Goal: Transaction & Acquisition: Purchase product/service

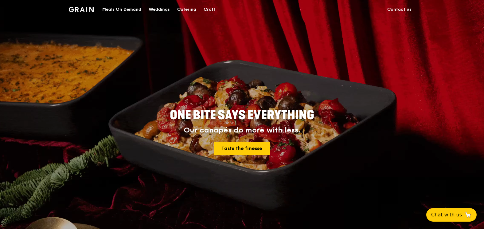
click at [112, 6] on div "Meals On Demand" at bounding box center [121, 9] width 39 height 18
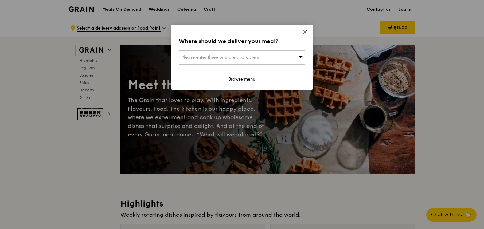
click at [238, 60] on div "Please enter three or more characters" at bounding box center [242, 57] width 127 height 14
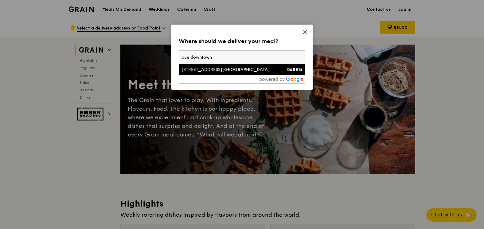
type input "oue downtown"
click at [240, 69] on div "[STREET_ADDRESS][GEOGRAPHIC_DATA]" at bounding box center [227, 70] width 91 height 6
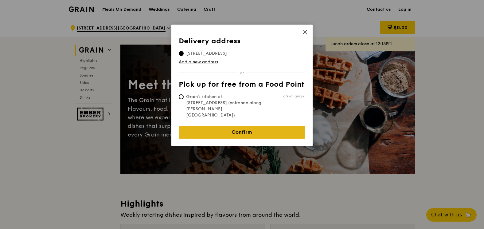
click at [242, 126] on link "Confirm" at bounding box center [242, 132] width 127 height 13
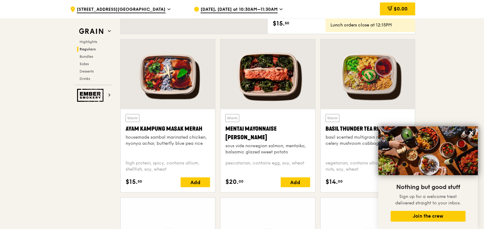
scroll to position [547, 0]
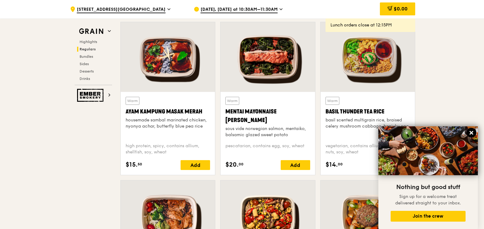
click at [473, 130] on icon at bounding box center [472, 133] width 6 height 6
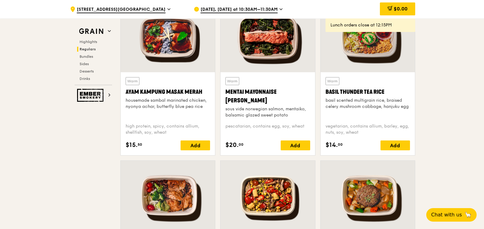
scroll to position [577, 0]
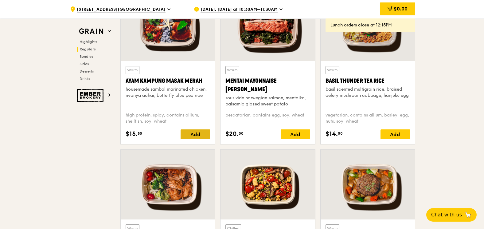
click at [197, 133] on div "Add" at bounding box center [195, 134] width 29 height 10
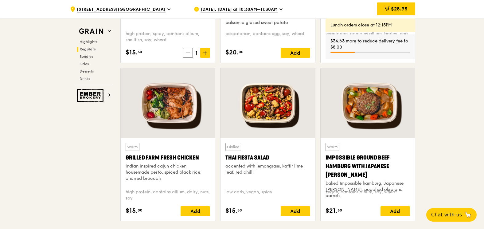
scroll to position [670, 0]
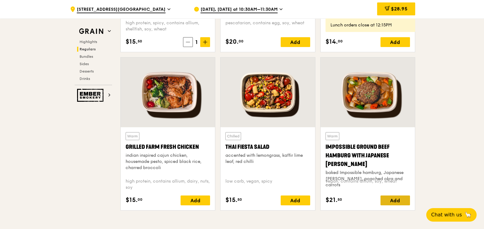
click at [401, 201] on div "Add" at bounding box center [395, 200] width 29 height 10
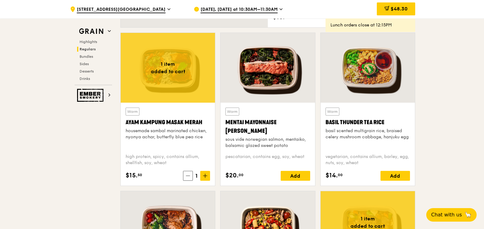
scroll to position [547, 0]
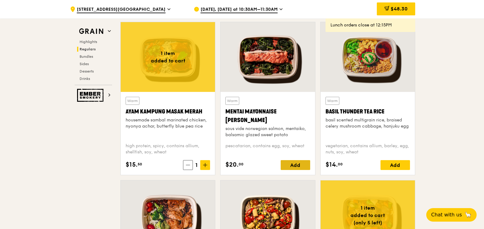
click at [298, 166] on div "Add" at bounding box center [295, 165] width 29 height 10
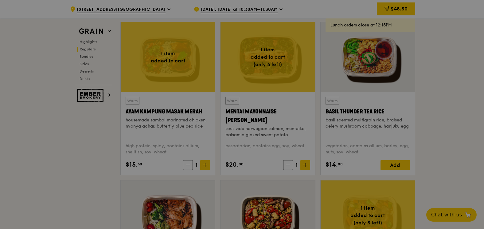
click at [303, 164] on div at bounding box center [242, 114] width 484 height 229
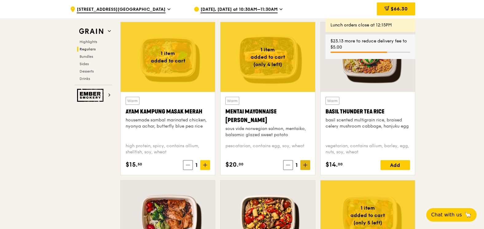
click at [305, 166] on icon at bounding box center [305, 165] width 0 height 4
click at [306, 165] on icon at bounding box center [306, 165] width 4 height 0
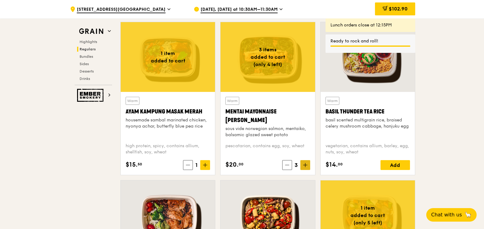
click at [306, 164] on icon at bounding box center [305, 165] width 4 height 4
click at [306, 165] on icon at bounding box center [305, 165] width 4 height 4
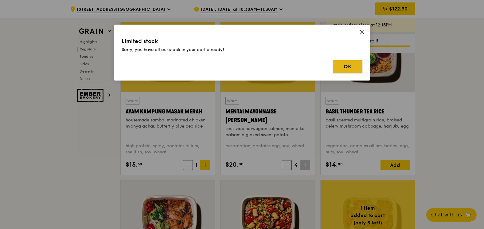
click at [357, 62] on button "OK" at bounding box center [347, 66] width 29 height 13
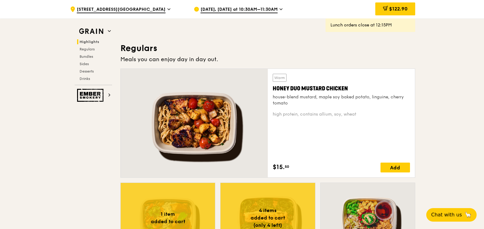
scroll to position [270, 0]
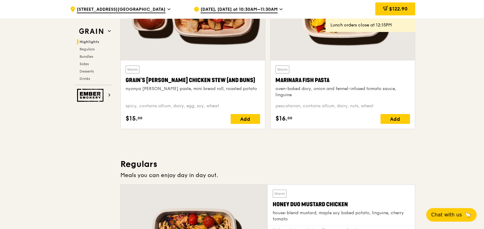
click at [239, 8] on span "[DATE], [DATE] at 10:30AM–11:30AM" at bounding box center [239, 9] width 77 height 7
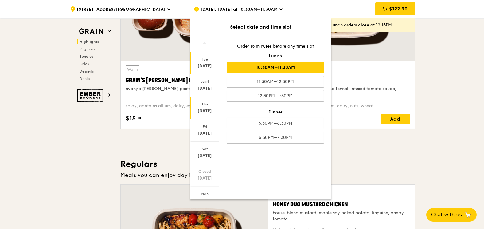
click at [207, 109] on div "[DATE]" at bounding box center [204, 111] width 27 height 6
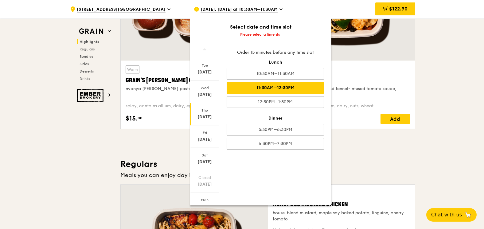
click at [273, 86] on div "11:30AM–12:30PM" at bounding box center [275, 88] width 97 height 12
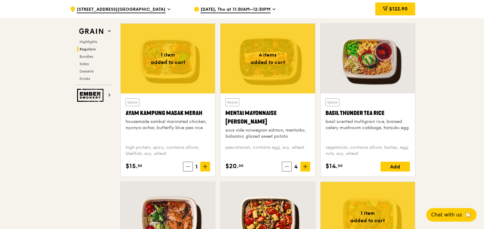
scroll to position [547, 0]
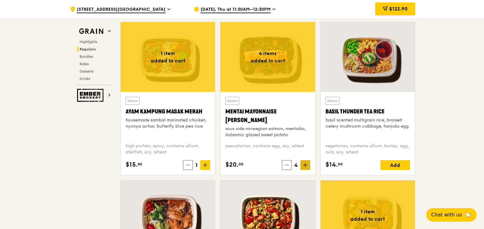
click at [306, 167] on span at bounding box center [306, 165] width 10 height 10
click at [306, 167] on icon at bounding box center [305, 165] width 4 height 4
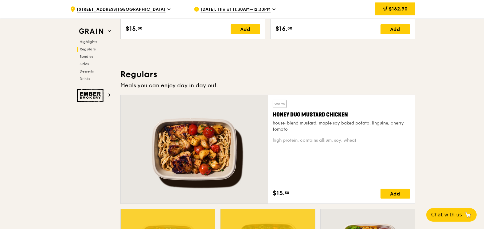
scroll to position [516, 0]
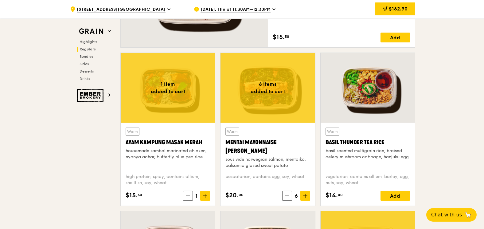
click at [206, 198] on span at bounding box center [205, 196] width 10 height 10
click at [206, 196] on icon at bounding box center [205, 196] width 4 height 4
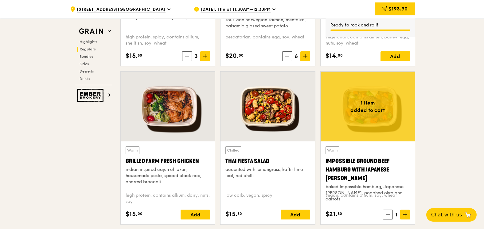
scroll to position [670, 0]
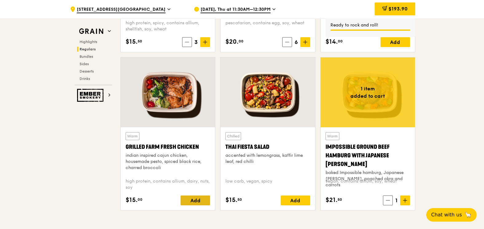
click at [203, 201] on div "Add" at bounding box center [195, 200] width 29 height 10
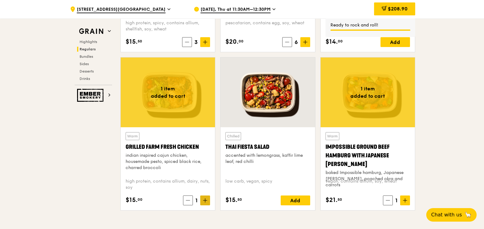
click at [208, 201] on span at bounding box center [205, 200] width 10 height 10
click at [207, 199] on icon at bounding box center [205, 200] width 4 height 4
click at [302, 201] on div "Add" at bounding box center [295, 200] width 29 height 10
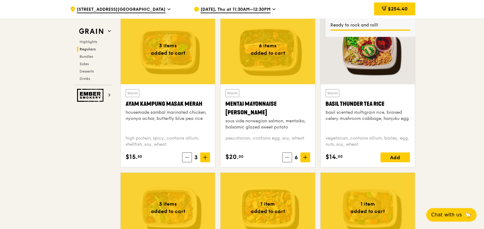
scroll to position [424, 0]
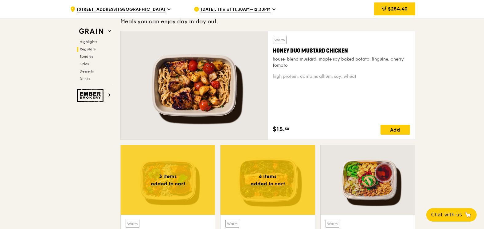
click at [416, 134] on div "Warm Honey Duo Mustard Chicken house-blend mustard, maple soy baked potato, lin…" at bounding box center [268, 88] width 300 height 114
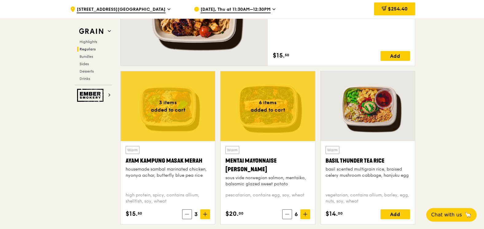
scroll to position [547, 0]
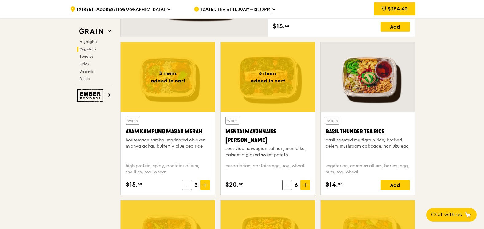
scroll to position [516, 0]
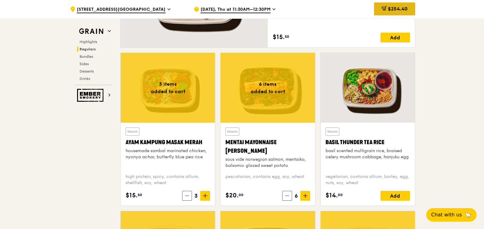
click at [407, 9] on span "$254.40" at bounding box center [398, 9] width 20 height 6
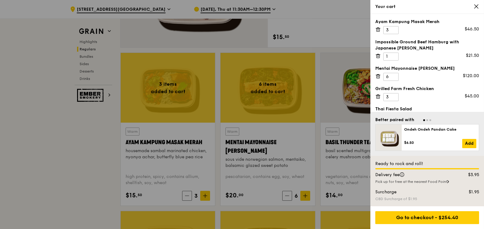
click at [477, 3] on div "Your cart" at bounding box center [428, 7] width 114 height 14
click at [478, 6] on icon at bounding box center [477, 7] width 6 height 6
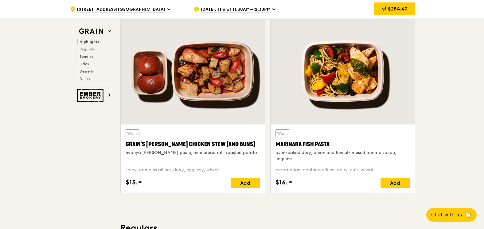
scroll to position [209, 0]
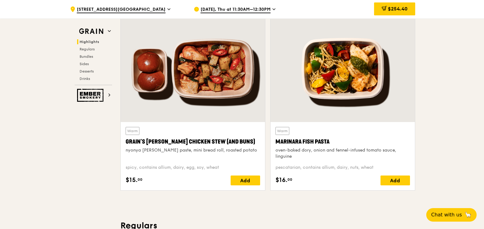
click at [85, 44] on h2 "Highlights" at bounding box center [94, 41] width 35 height 5
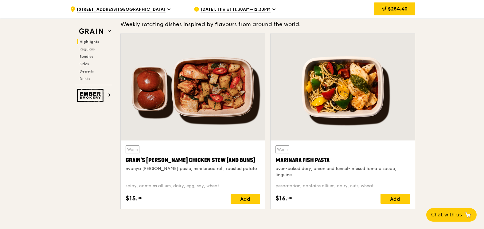
click at [87, 46] on div "Highlights Regulars Bundles Sides Desserts Drinks" at bounding box center [93, 60] width 37 height 42
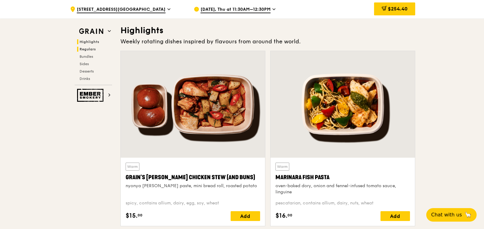
click at [88, 48] on span "Regulars" at bounding box center [88, 49] width 16 height 4
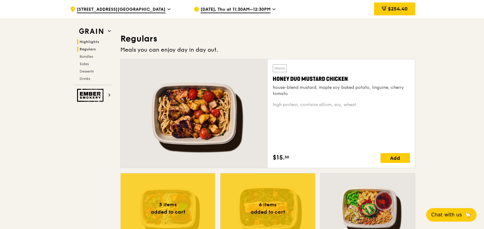
scroll to position [404, 0]
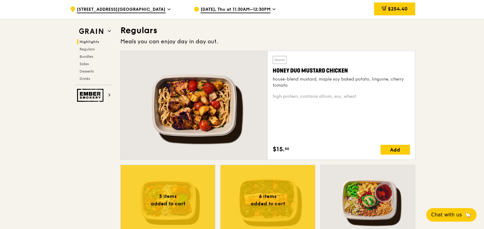
click at [95, 41] on span "Highlights" at bounding box center [90, 42] width 20 height 4
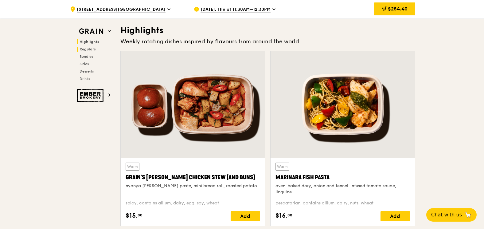
click at [92, 49] on span "Regulars" at bounding box center [88, 49] width 16 height 4
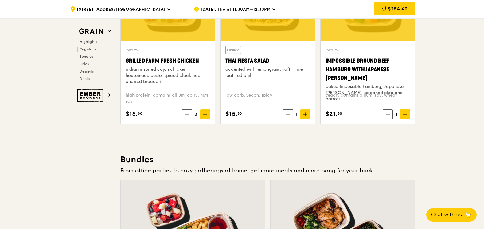
scroll to position [761, 0]
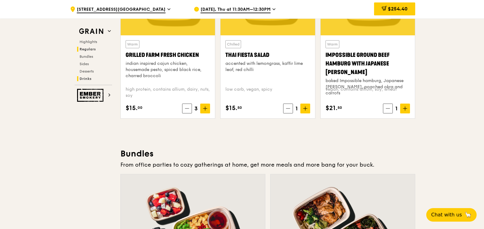
click at [90, 78] on span "Drinks" at bounding box center [86, 79] width 12 height 4
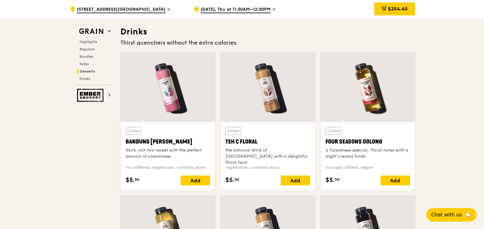
click at [89, 70] on span "Desserts" at bounding box center [88, 71] width 16 height 4
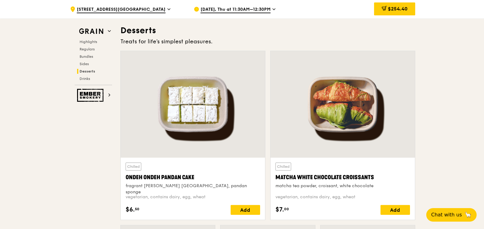
scroll to position [1751, 0]
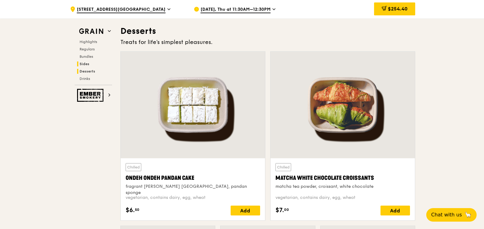
click at [89, 63] on h2 "Sides" at bounding box center [94, 63] width 35 height 5
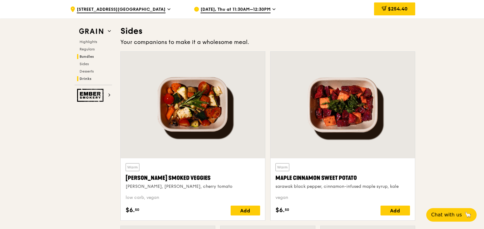
click at [88, 78] on span "Drinks" at bounding box center [86, 79] width 12 height 4
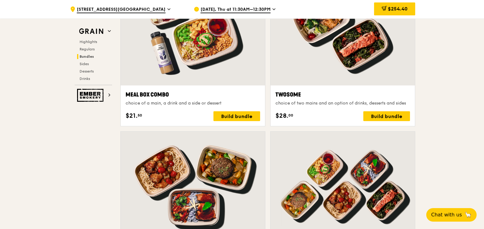
scroll to position [926, 0]
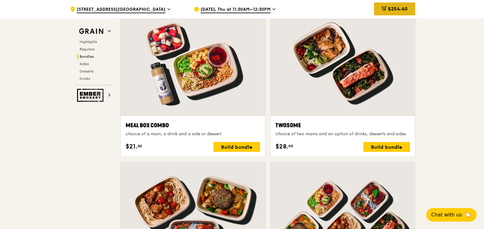
click at [386, 8] on div "$254.40" at bounding box center [394, 8] width 41 height 13
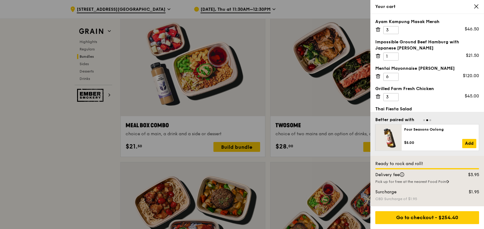
click at [95, 135] on div at bounding box center [242, 114] width 484 height 229
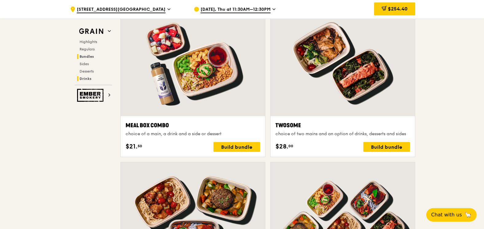
click at [90, 77] on span "Drinks" at bounding box center [86, 79] width 12 height 4
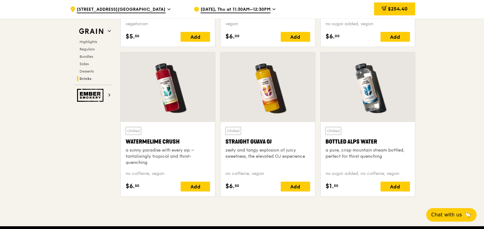
scroll to position [2401, 0]
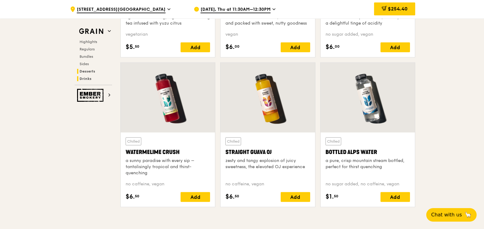
click at [89, 69] on h2 "Desserts" at bounding box center [94, 71] width 35 height 5
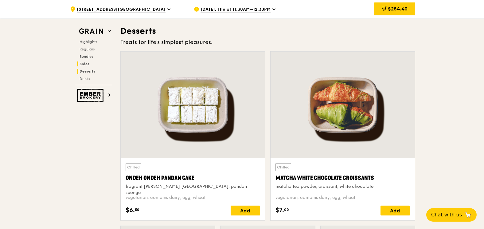
click at [88, 62] on span "Sides" at bounding box center [85, 64] width 10 height 4
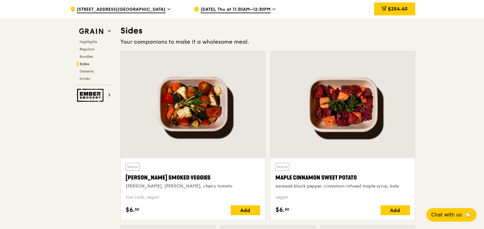
scroll to position [1368, 0]
click at [89, 43] on span "Highlights" at bounding box center [90, 42] width 20 height 4
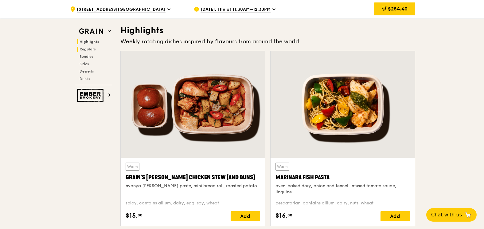
click at [89, 48] on span "Regulars" at bounding box center [88, 49] width 16 height 4
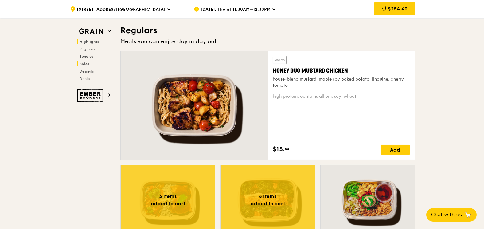
click at [86, 64] on span "Sides" at bounding box center [85, 64] width 10 height 4
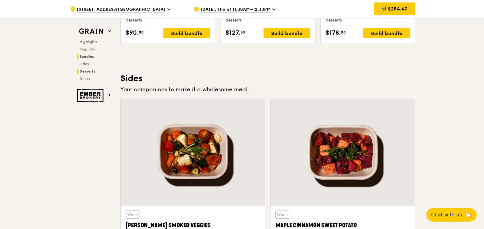
click at [86, 70] on span "Desserts" at bounding box center [88, 71] width 16 height 4
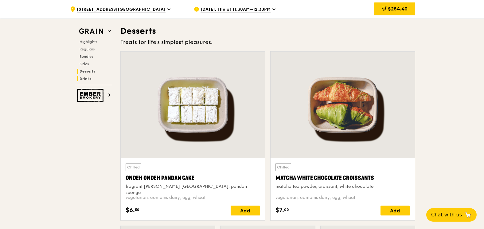
click at [85, 78] on span "Drinks" at bounding box center [86, 79] width 12 height 4
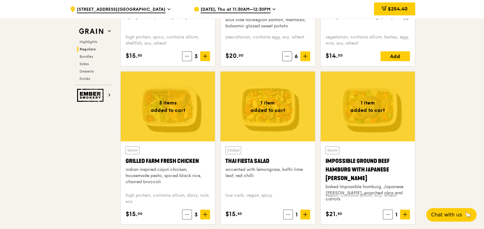
scroll to position [588, 0]
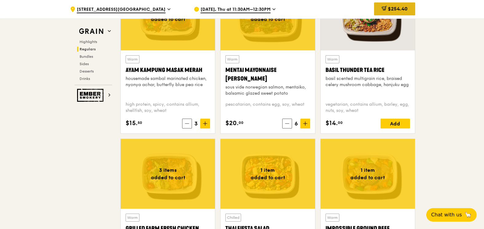
click at [401, 12] on div "$254.40" at bounding box center [394, 8] width 41 height 13
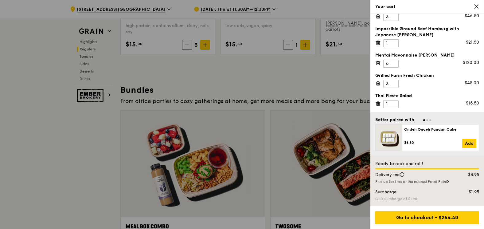
scroll to position [834, 0]
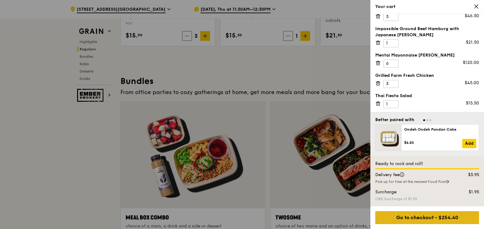
click at [443, 222] on div "Go to checkout - $254.40" at bounding box center [427, 217] width 104 height 13
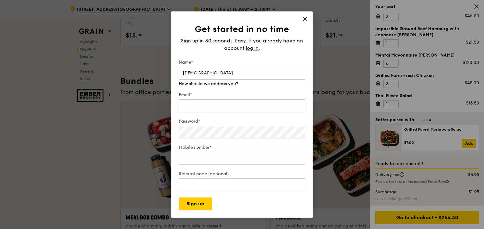
type input "[DEMOGRAPHIC_DATA]"
click at [235, 104] on input "Email*" at bounding box center [242, 105] width 127 height 13
click at [306, 121] on div "Get started in no time Sign up in 30 seconds. Easy. If you already have an acco…" at bounding box center [241, 114] width 141 height 206
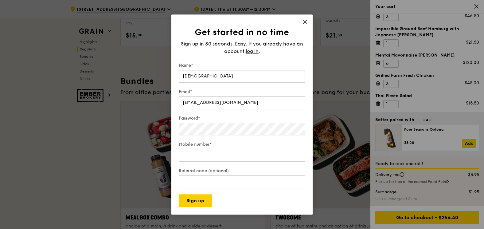
click at [199, 78] on input "[DEMOGRAPHIC_DATA]" at bounding box center [242, 76] width 127 height 13
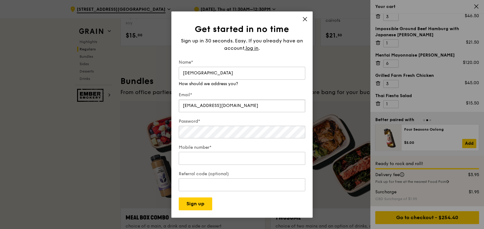
click at [205, 105] on input "[EMAIL_ADDRESS][DOMAIN_NAME]" at bounding box center [242, 105] width 127 height 13
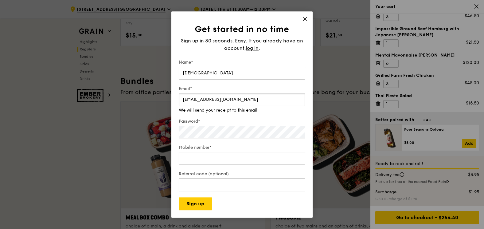
click at [207, 97] on input "[EMAIL_ADDRESS][DOMAIN_NAME]" at bounding box center [242, 99] width 127 height 13
type input "[EMAIL_ADDRESS][DOMAIN_NAME]"
type input "98275789"
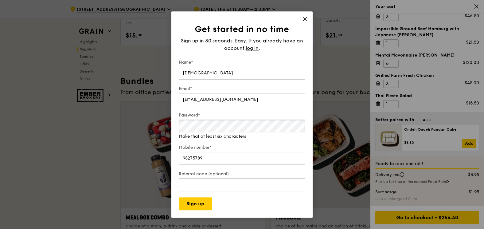
click at [151, 120] on div "Get started in no time Sign up in 30 seconds. Easy. If you already have an acco…" at bounding box center [242, 114] width 484 height 229
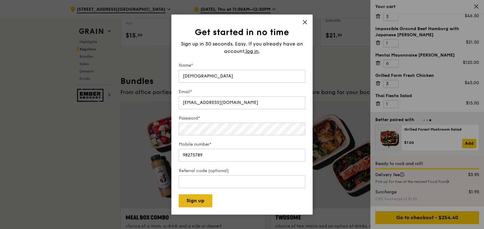
click at [202, 200] on button "Sign up" at bounding box center [195, 200] width 33 height 13
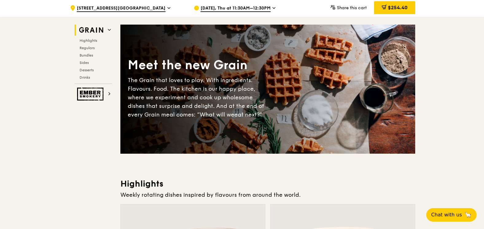
scroll to position [31, 0]
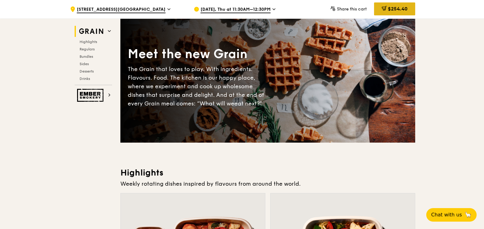
click at [404, 9] on span "$254.40" at bounding box center [398, 9] width 20 height 6
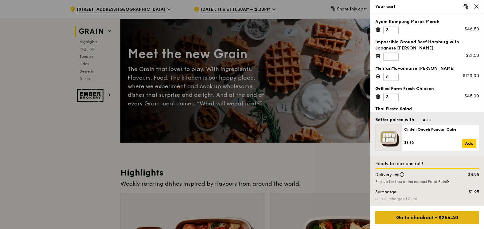
click at [429, 216] on div "Go to checkout - $254.40" at bounding box center [427, 217] width 104 height 13
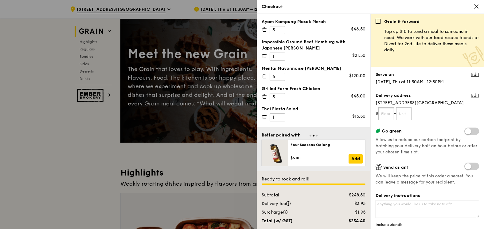
click at [391, 115] on input "text" at bounding box center [387, 113] width 16 height 13
type input "33"
click at [415, 114] on form "# 33 -" at bounding box center [428, 113] width 104 height 13
click at [408, 113] on input "text" at bounding box center [404, 113] width 16 height 13
type input "00"
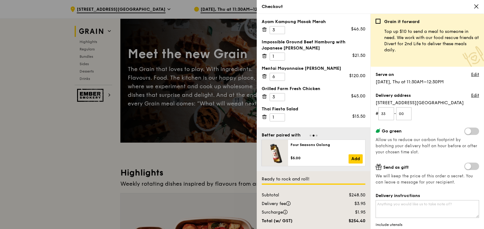
click at [435, 116] on form "# 33 - 00" at bounding box center [428, 113] width 104 height 13
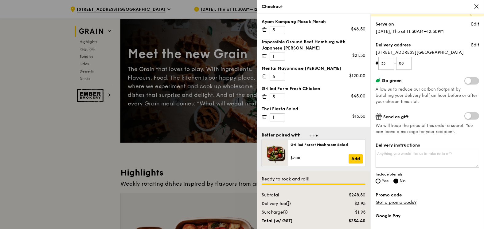
scroll to position [61, 0]
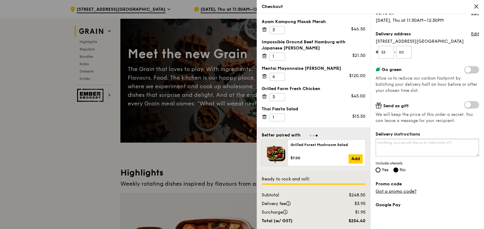
click at [436, 148] on textarea "Delivery instructions" at bounding box center [428, 148] width 104 height 18
drag, startPoint x: 387, startPoint y: 142, endPoint x: 367, endPoint y: 139, distance: 19.6
click at [368, 139] on div "Ayam Kampung Masak Merah 3 $46.50 Impossible Ground Beef Hamburg with Japanese …" at bounding box center [370, 121] width 227 height 215
click at [470, 142] on textarea "When you reach, please call Chris at +65 9827 5789" at bounding box center [428, 148] width 104 height 18
type textarea "When you reach, please call Chris at +65 9827 5789 Thank you :)"
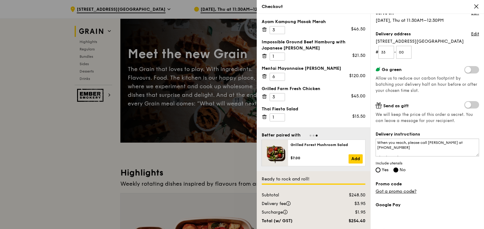
click at [380, 171] on label "Yes" at bounding box center [382, 170] width 13 height 5
click at [380, 171] on input "Yes" at bounding box center [378, 169] width 5 height 5
radio input "true"
radio input "false"
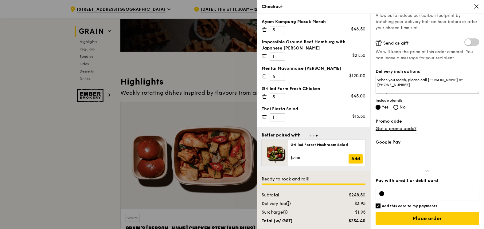
scroll to position [123, 0]
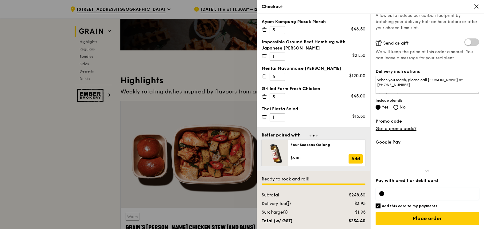
click at [379, 205] on input "Add this card to my payments" at bounding box center [378, 205] width 5 height 5
checkbox input "false"
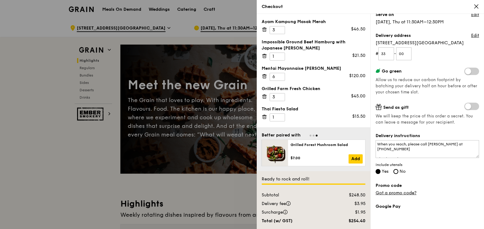
scroll to position [124, 0]
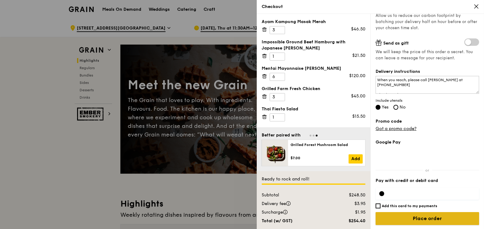
click at [454, 220] on input "Place order" at bounding box center [428, 218] width 104 height 13
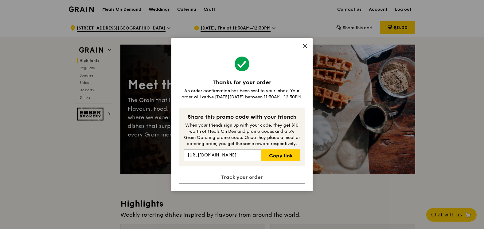
click at [305, 45] on icon at bounding box center [305, 46] width 6 height 6
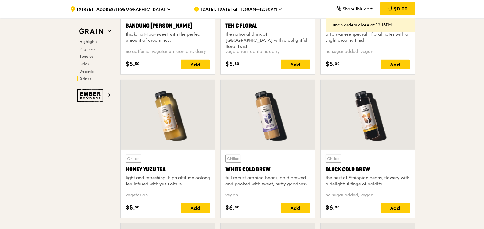
scroll to position [2589, 0]
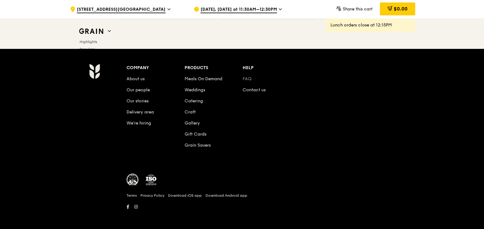
click at [250, 78] on link "FAQ" at bounding box center [247, 78] width 9 height 5
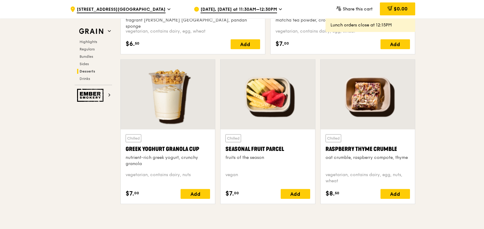
scroll to position [1882, 0]
